Goal: Information Seeking & Learning: Check status

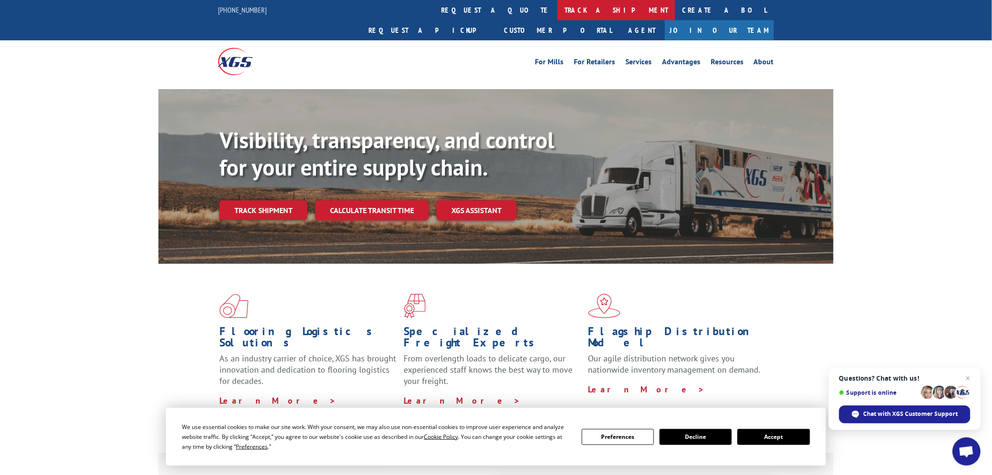
click at [558, 4] on link "track a shipment" at bounding box center [617, 10] width 118 height 20
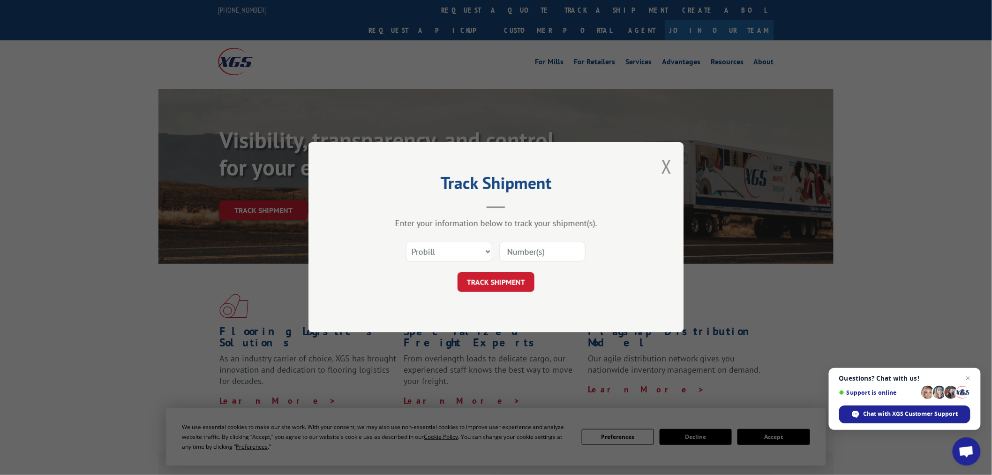
click at [517, 256] on input at bounding box center [542, 252] width 86 height 20
paste input "17233849"
type input "17233849"
click at [480, 277] on button "TRACK SHIPMENT" at bounding box center [496, 282] width 77 height 20
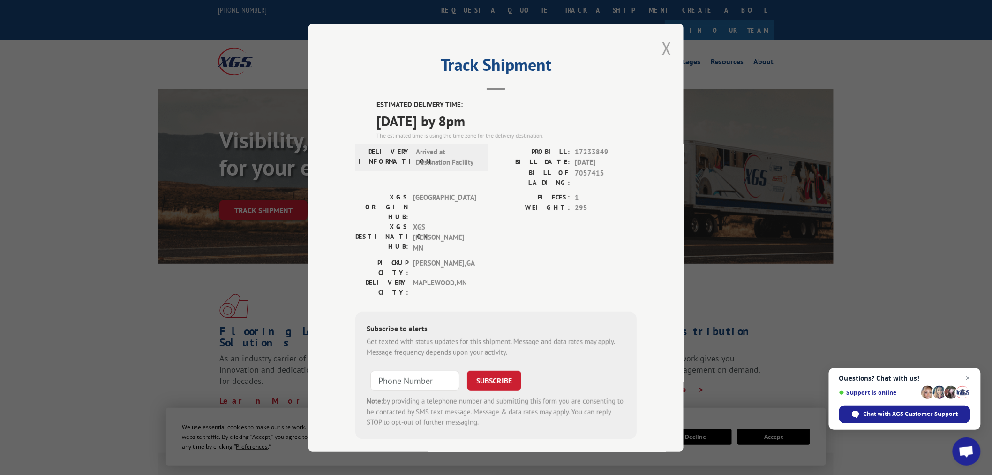
click at [664, 53] on button "Close modal" at bounding box center [667, 48] width 10 height 25
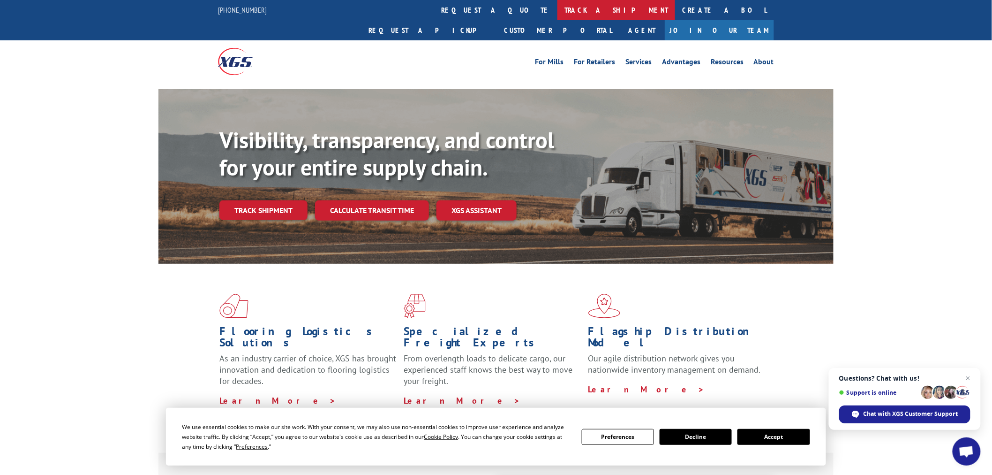
click at [558, 0] on link "track a shipment" at bounding box center [617, 10] width 118 height 20
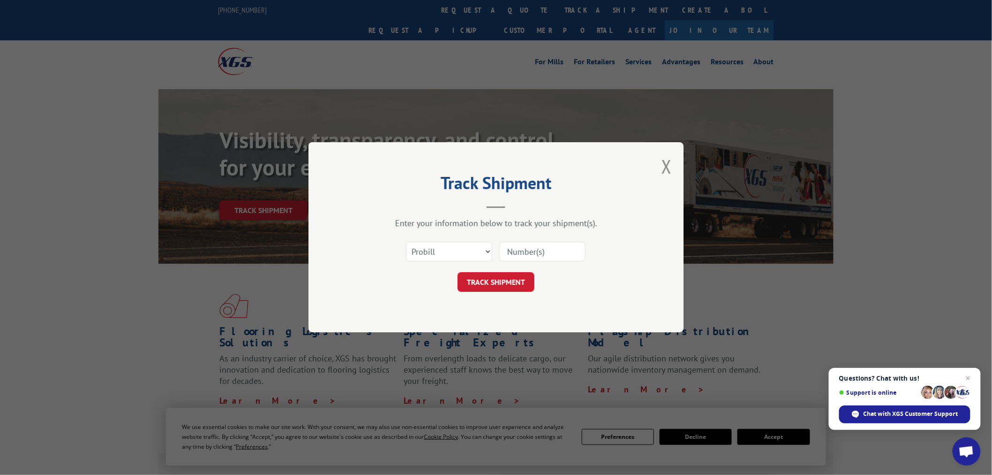
click at [536, 245] on input at bounding box center [542, 252] width 86 height 20
paste input "17523409"
type input "17523409"
drag, startPoint x: 496, startPoint y: 280, endPoint x: 503, endPoint y: 169, distance: 110.9
click at [495, 277] on button "TRACK SHIPMENT" at bounding box center [496, 282] width 77 height 20
